Goal: Transaction & Acquisition: Purchase product/service

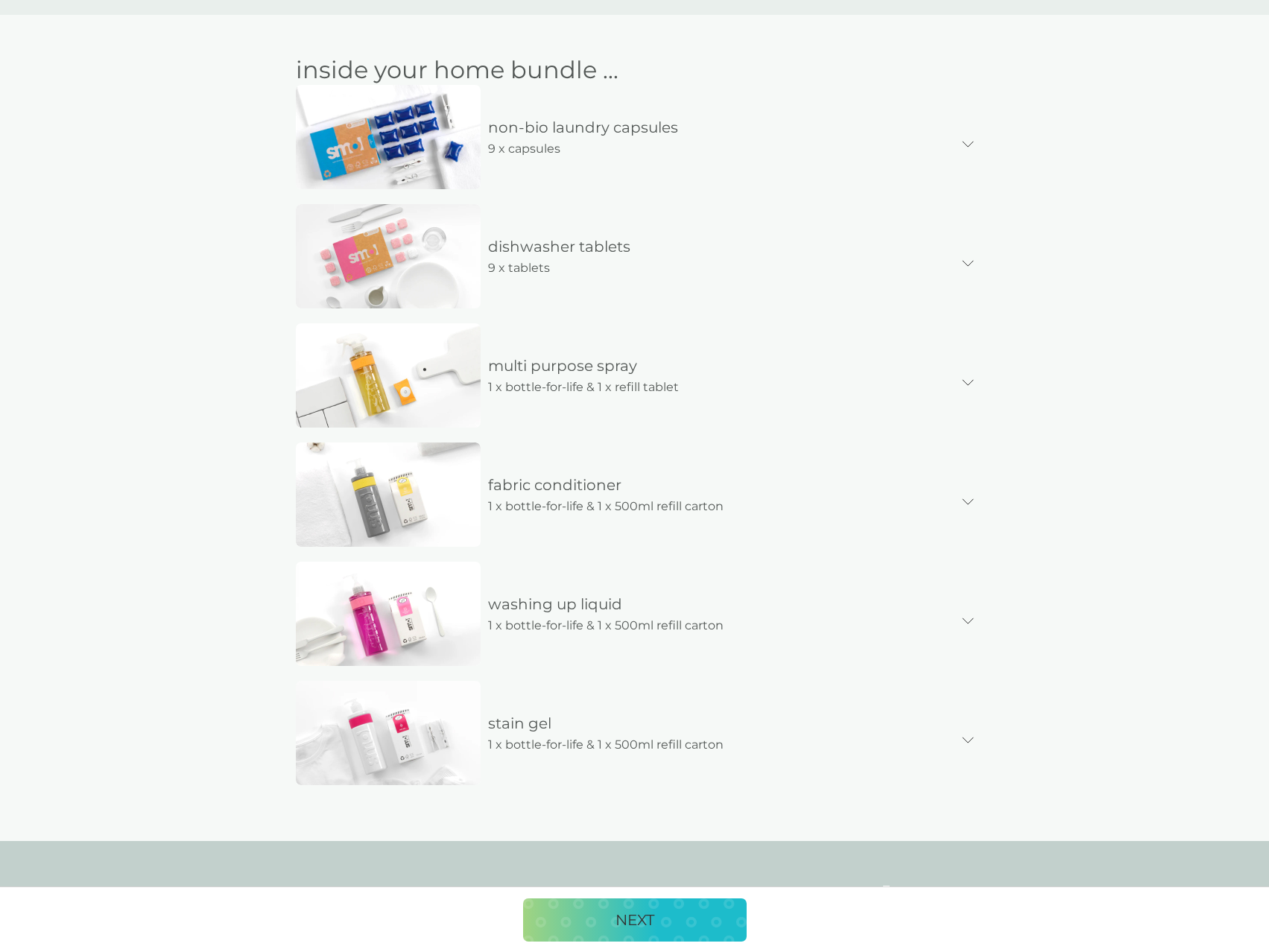
click at [765, 155] on div "non-bio laundry capsules 9 x capsules" at bounding box center [721, 137] width 481 height 43
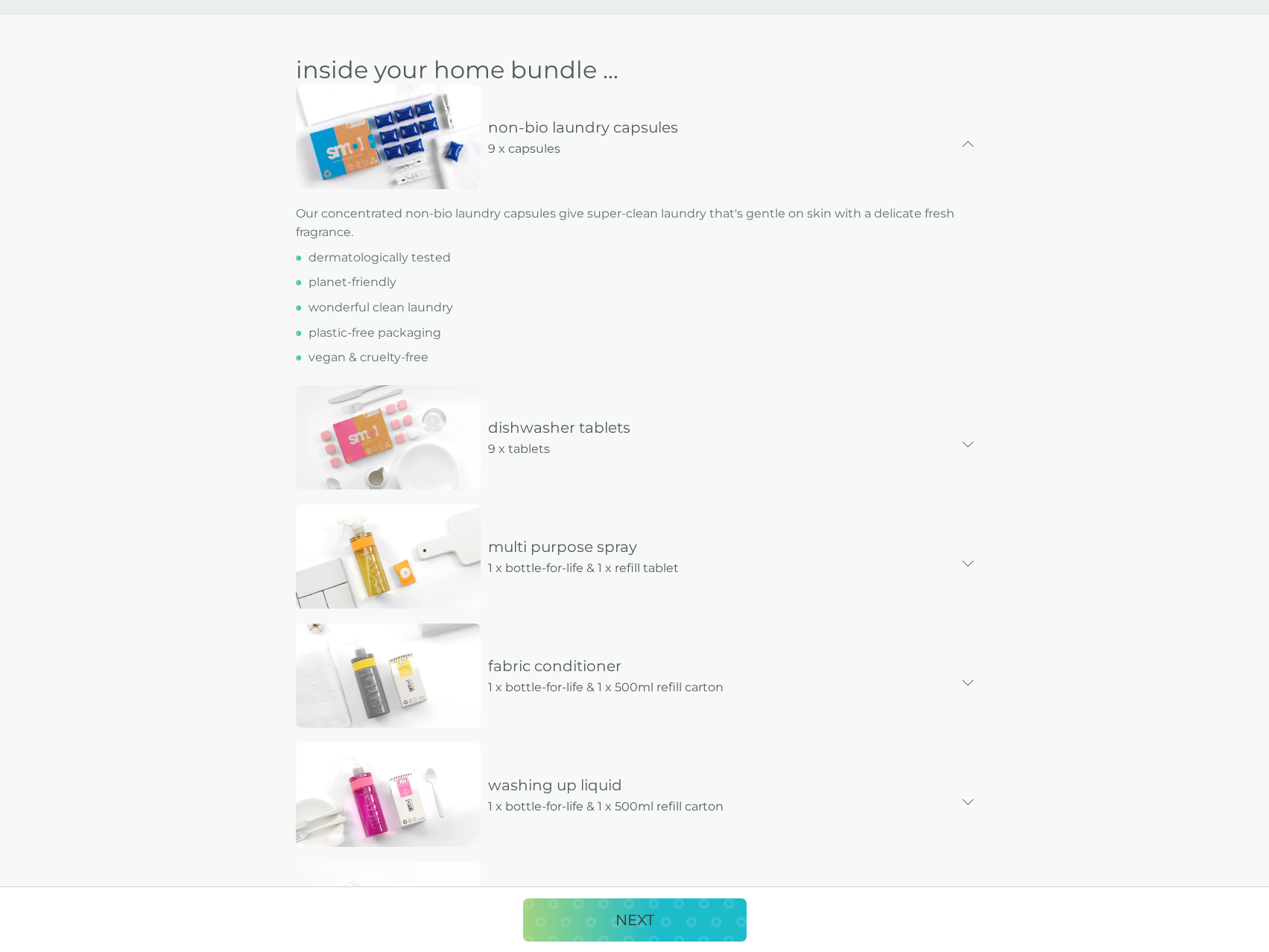
click at [959, 125] on div "non-bio laundry capsules 9 x capsules" at bounding box center [721, 137] width 481 height 43
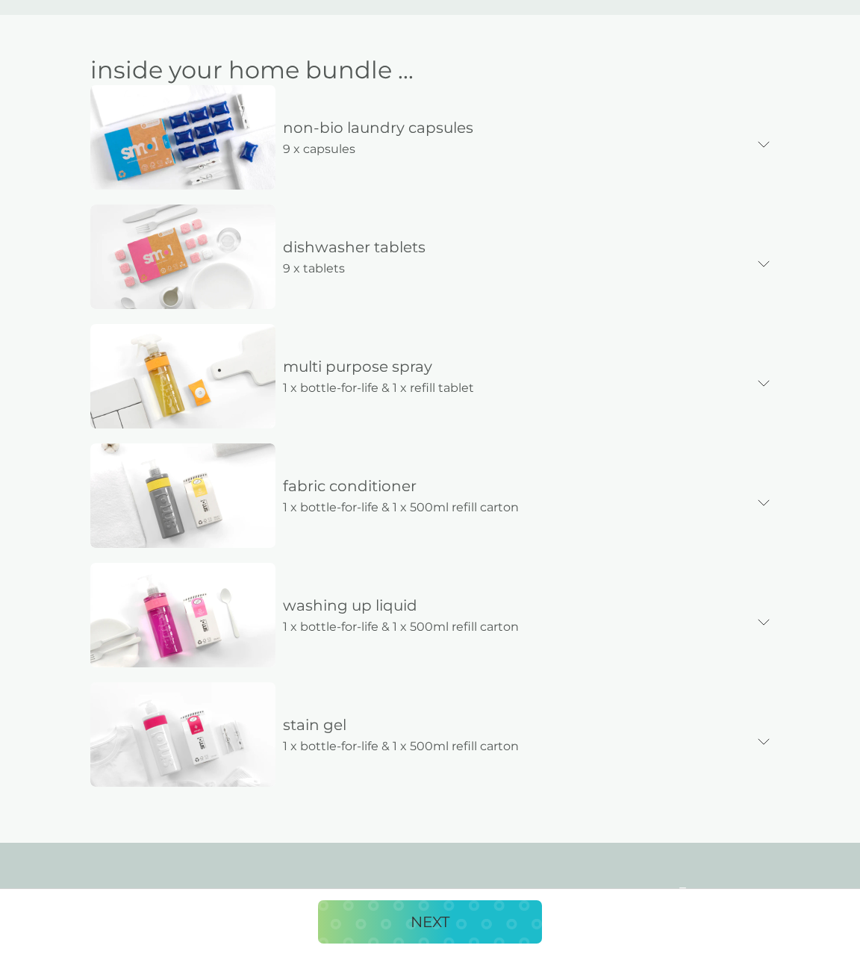
click at [833, 382] on div "inside your home bundle ... non-bio laundry capsules 9 x capsules Our concentra…" at bounding box center [430, 428] width 860 height 827
